Goal: Task Accomplishment & Management: Manage account settings

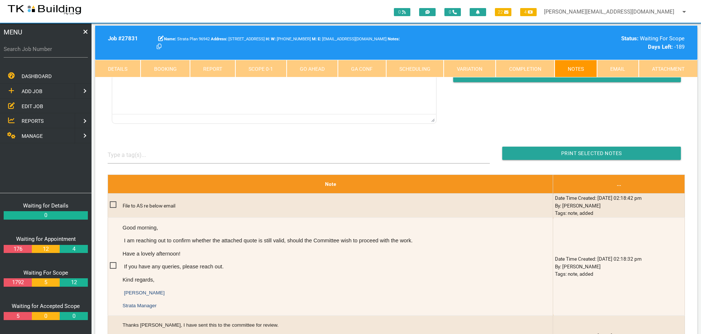
click at [36, 107] on span "EDIT JOB" at bounding box center [33, 106] width 22 height 6
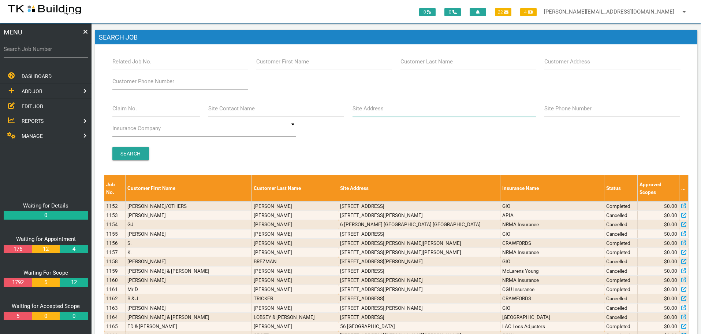
click at [370, 114] on input "Site Address" at bounding box center [445, 108] width 184 height 17
type input "36 nyanda"
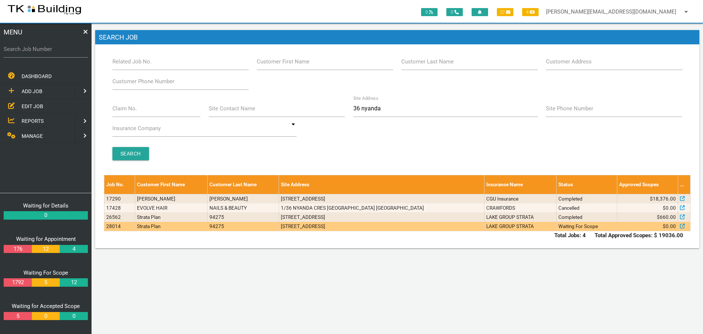
click at [435, 228] on td "[STREET_ADDRESS]" at bounding box center [381, 225] width 205 height 9
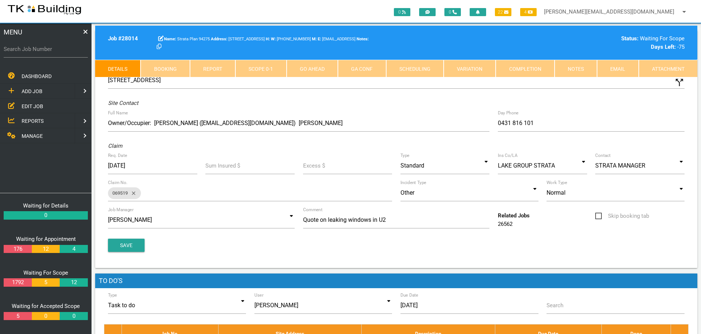
drag, startPoint x: 576, startPoint y: 67, endPoint x: 559, endPoint y: 68, distance: 17.2
click at [576, 67] on link "Notes" at bounding box center [576, 69] width 42 height 18
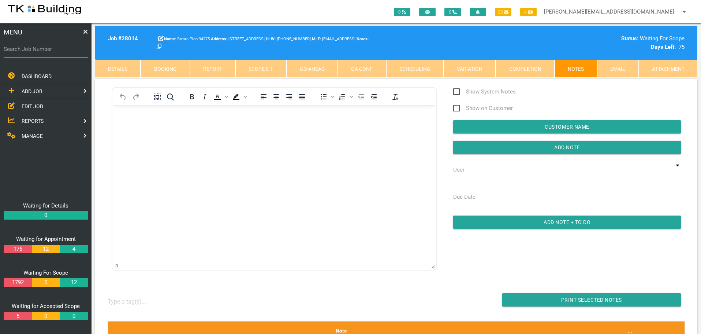
click at [156, 70] on link "Booking" at bounding box center [165, 69] width 49 height 18
select select "8"
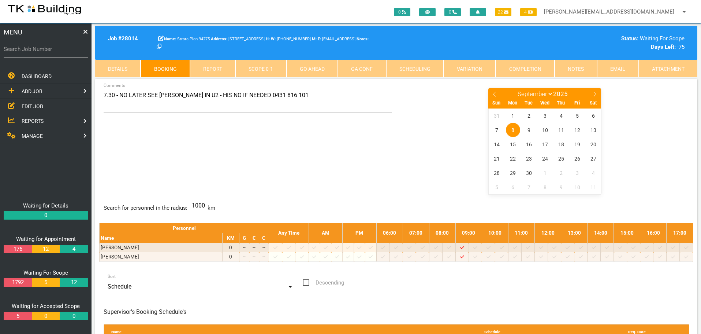
click at [577, 71] on link "Notes" at bounding box center [576, 69] width 42 height 18
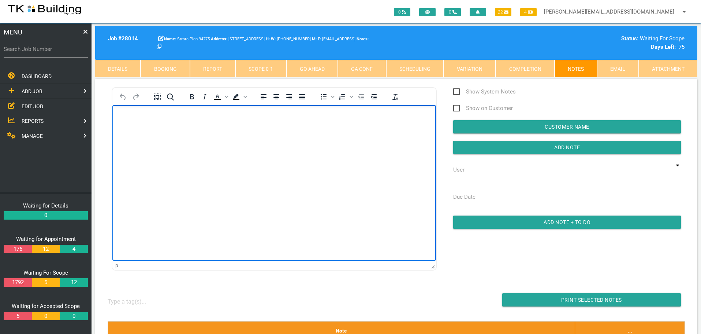
click at [155, 134] on body "Rich Text Area. Press ALT-0 for help." at bounding box center [274, 126] width 324 height 24
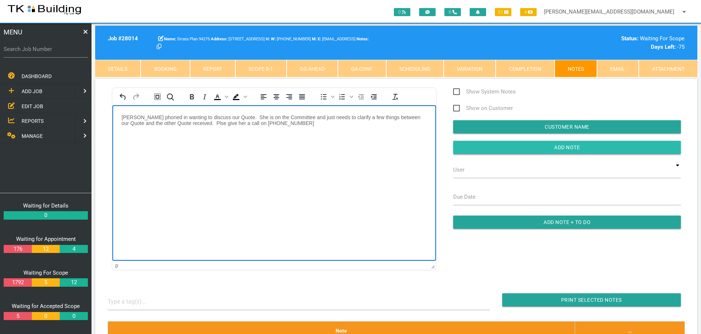
click at [488, 150] on input "Add Note" at bounding box center [567, 147] width 228 height 13
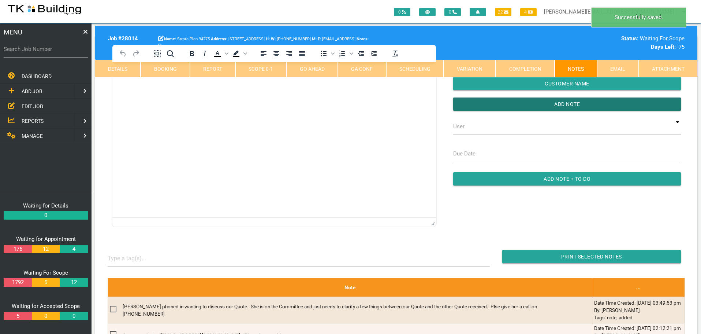
scroll to position [110, 0]
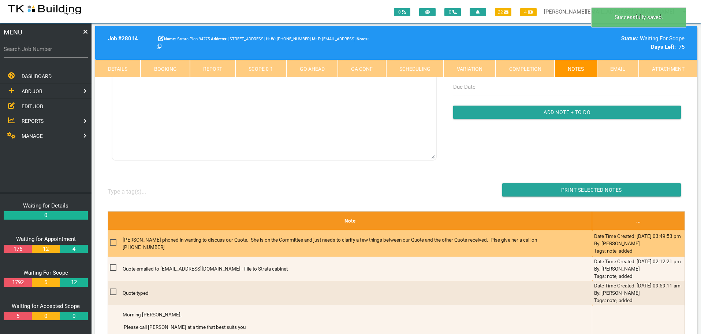
click at [113, 242] on span at bounding box center [116, 242] width 13 height 9
click at [113, 242] on input "checkbox" at bounding box center [112, 240] width 5 height 5
checkbox input "true"
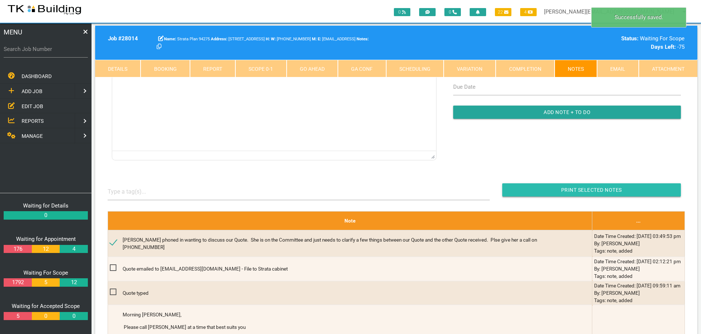
click at [513, 189] on input "button" at bounding box center [591, 189] width 179 height 13
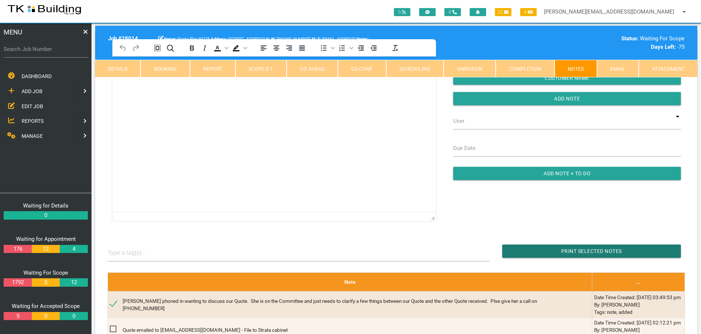
scroll to position [0, 0]
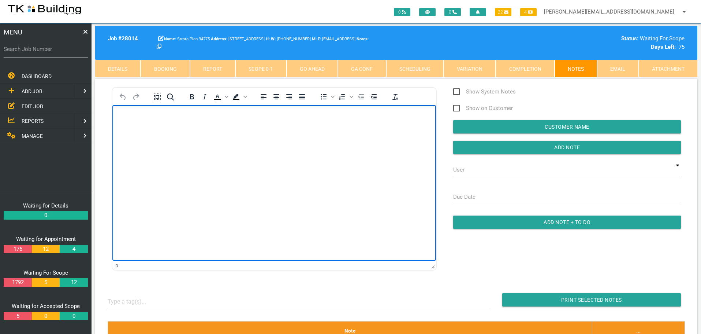
click at [178, 118] on p "Rich Text Area. Press ALT-0 for help." at bounding box center [274, 117] width 305 height 6
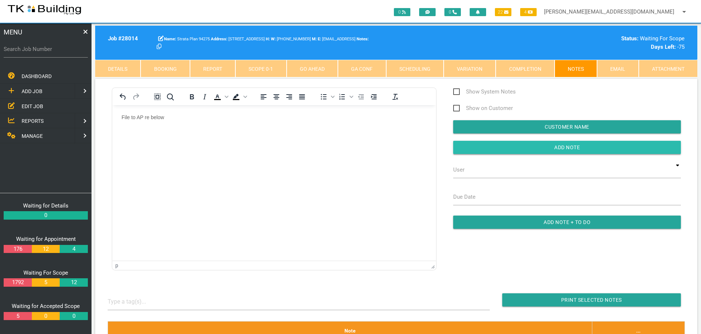
click at [533, 150] on input "button" at bounding box center [567, 147] width 228 height 13
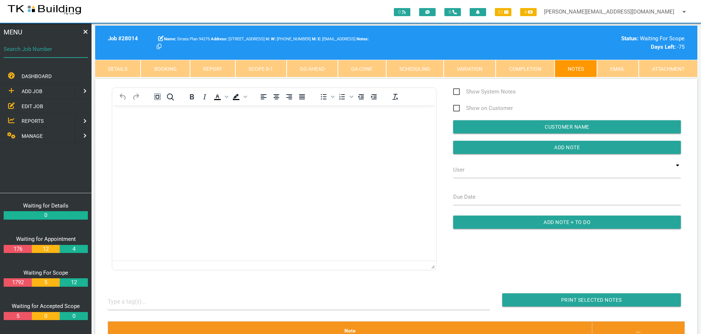
drag, startPoint x: 49, startPoint y: 53, endPoint x: 38, endPoint y: 48, distance: 11.8
click at [48, 53] on input "Search Job Number" at bounding box center [46, 49] width 84 height 17
type input "27919"
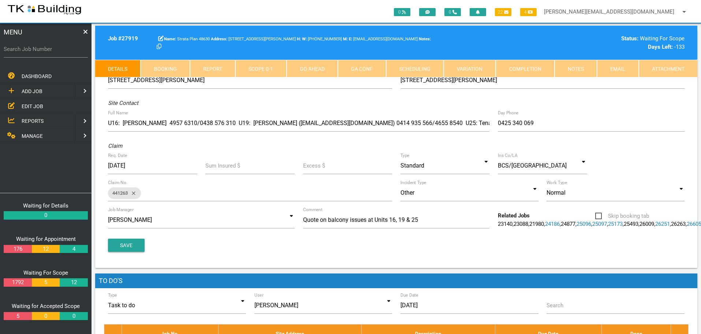
click at [571, 68] on link "Notes" at bounding box center [576, 69] width 42 height 18
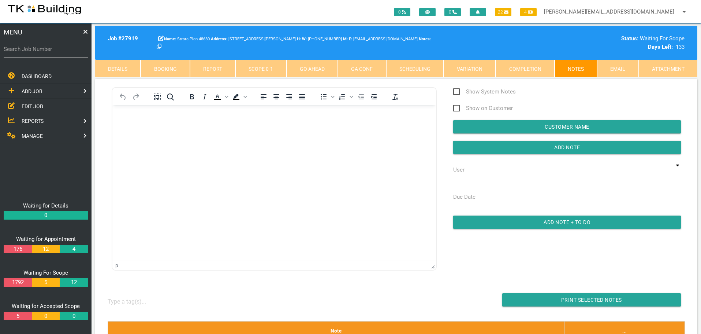
click at [160, 137] on body "Rich Text Area. Press ALT-0 for help." at bounding box center [274, 126] width 324 height 24
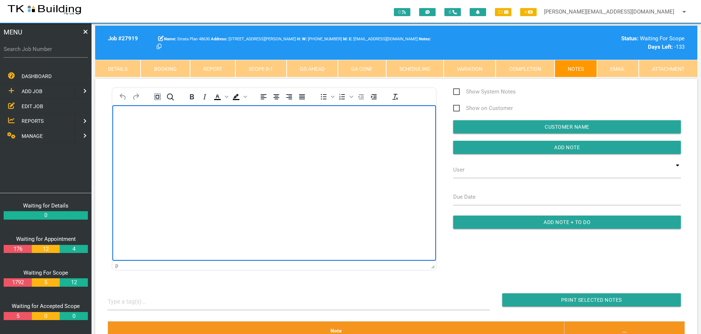
click at [133, 115] on p "Rich Text Area. Press ALT-0 for help." at bounding box center [274, 117] width 305 height 6
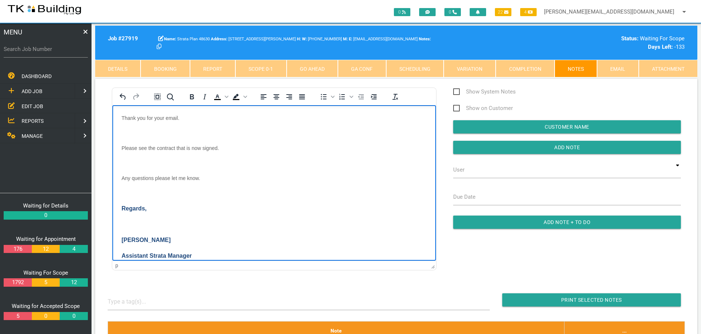
click at [145, 130] on p "Rich Text Area. Press ALT-0 for help." at bounding box center [274, 133] width 305 height 6
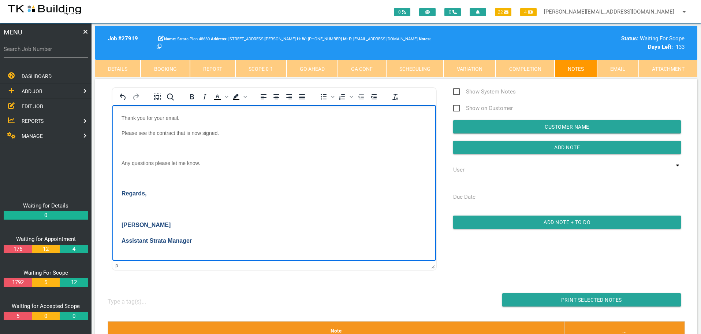
click at [141, 144] on body "Good Afternoon [PERSON_NAME], Thank you for your email. Please see the contract…" at bounding box center [274, 173] width 324 height 177
click at [130, 173] on p "Rich Text Area. Press ALT-0 for help." at bounding box center [274, 176] width 305 height 6
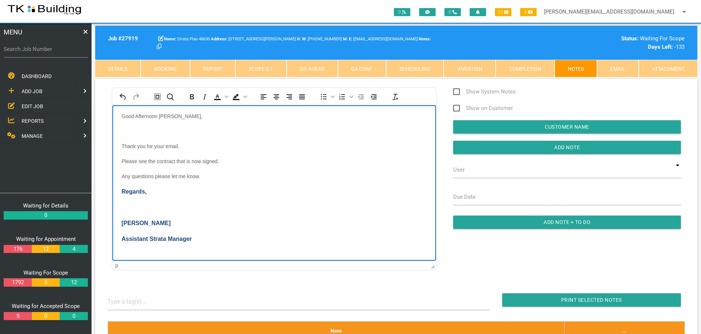
scroll to position [3, 0]
click at [128, 209] on p "Rich Text Area. Press ALT-0 for help." at bounding box center [274, 207] width 305 height 7
click at [133, 130] on p "Rich Text Area. Press ALT-0 for help." at bounding box center [274, 132] width 305 height 6
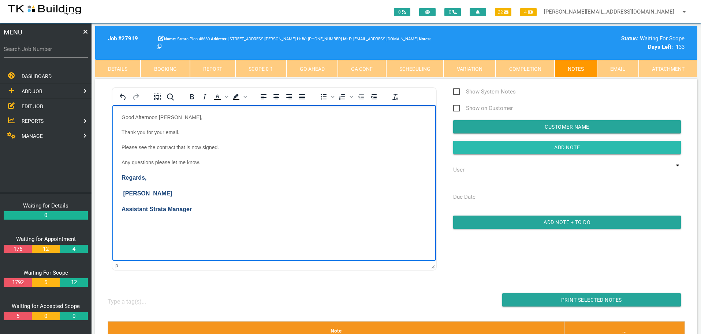
drag, startPoint x: 494, startPoint y: 145, endPoint x: 449, endPoint y: 151, distance: 45.1
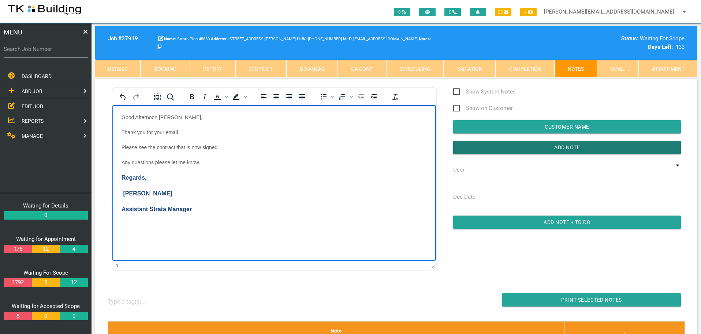
click at [493, 145] on input "Add Note" at bounding box center [567, 147] width 228 height 13
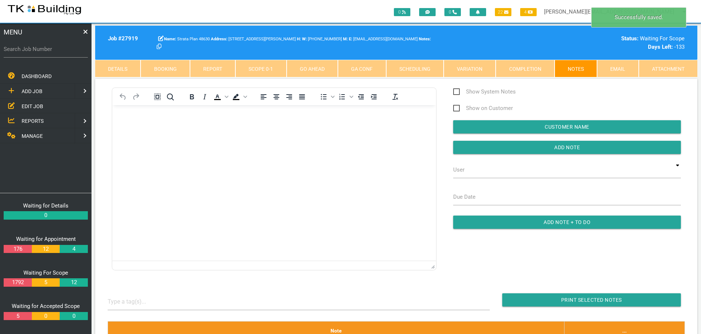
click at [135, 123] on body "Rich Text Area. Press ALT-0 for help." at bounding box center [274, 126] width 324 height 24
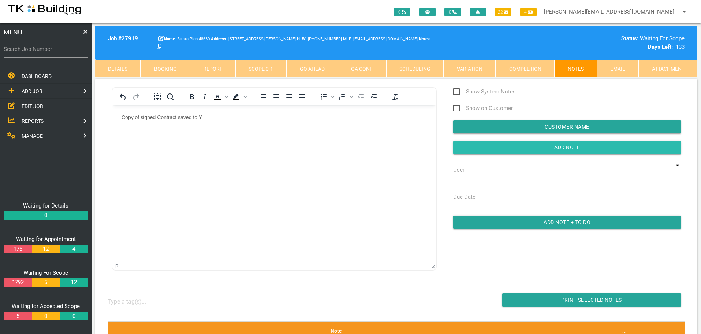
click at [528, 148] on input "button" at bounding box center [567, 147] width 228 height 13
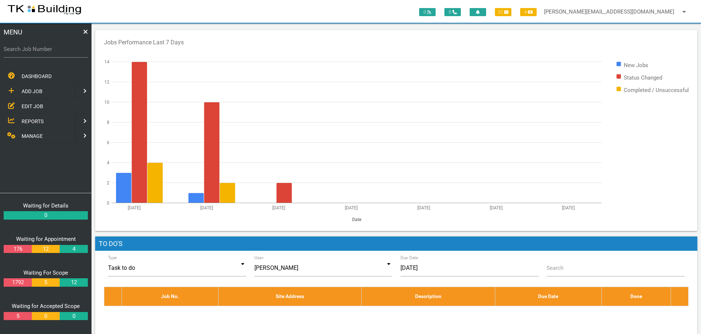
click at [32, 118] on span "REPORTS" at bounding box center [33, 121] width 22 height 6
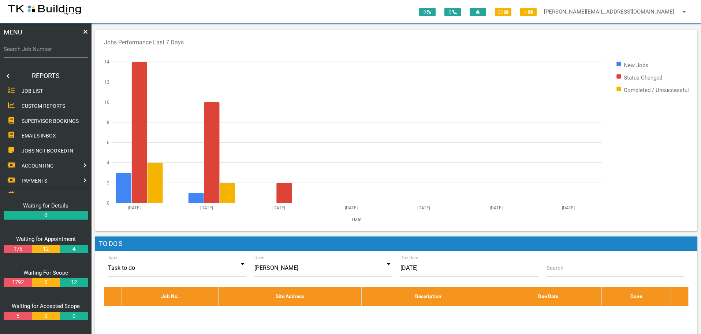
click at [32, 118] on span "SUPERVISOR BOOKINGS" at bounding box center [50, 121] width 57 height 6
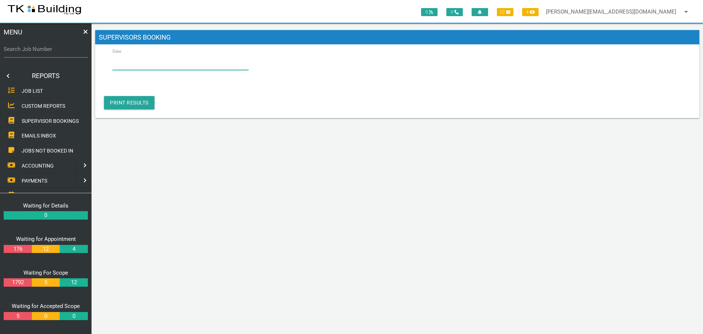
click at [152, 60] on input "Date" at bounding box center [180, 61] width 136 height 17
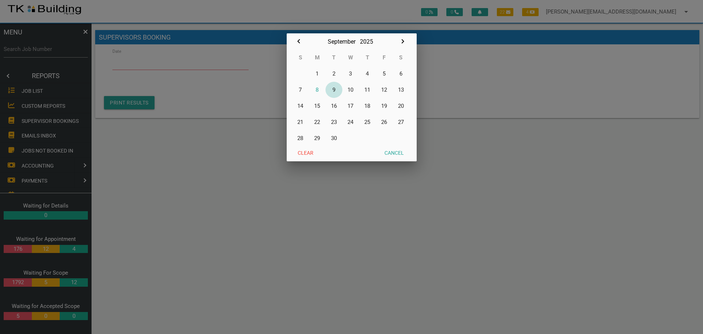
click at [333, 89] on button "9" at bounding box center [333, 90] width 17 height 16
type input "09/09/2025"
